Goal: Task Accomplishment & Management: Complete application form

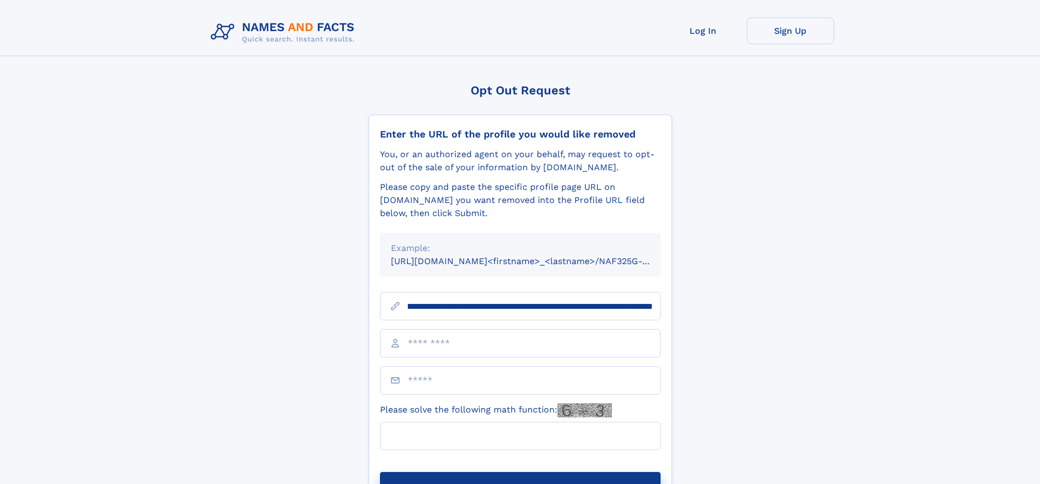
scroll to position [0, 124]
type input "**********"
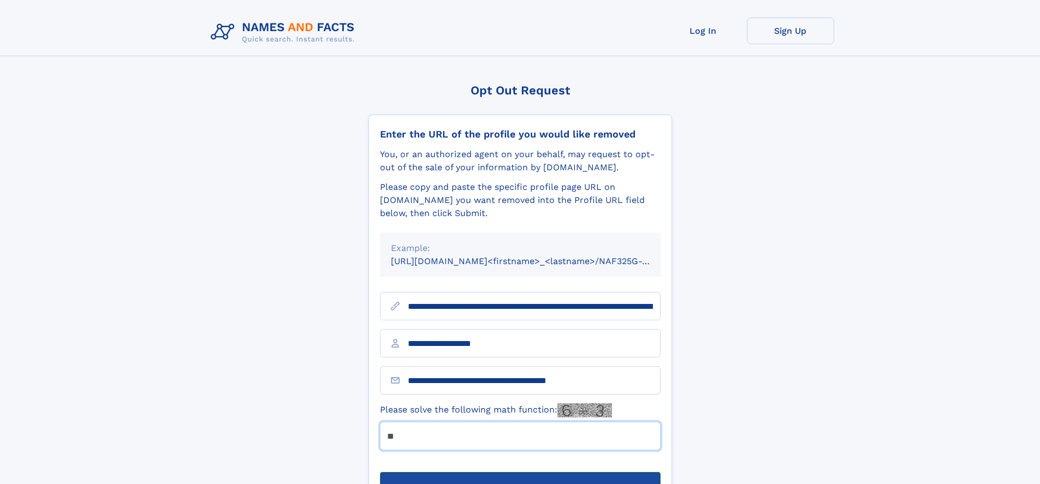
type input "**"
click at [520, 472] on button "Submit Opt Out Request" at bounding box center [520, 489] width 281 height 35
